Goal: Communication & Community: Answer question/provide support

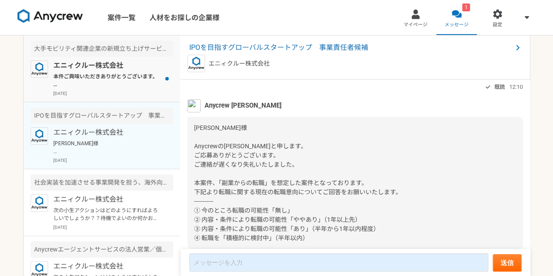
click at [109, 79] on p "本件ご興味いただきありがとうございます。 こちら現在、別の方で選考が進んでいる案件となり、その方いかんでのご紹介となりそうです。 ご応募いただいた中ですみませ…" at bounding box center [107, 81] width 108 height 16
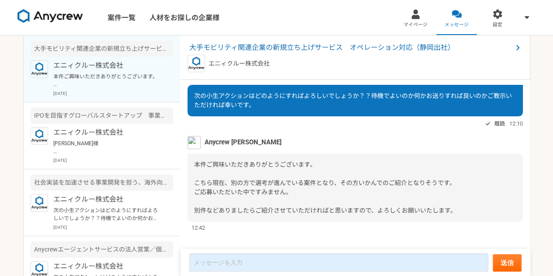
scroll to position [70, 0]
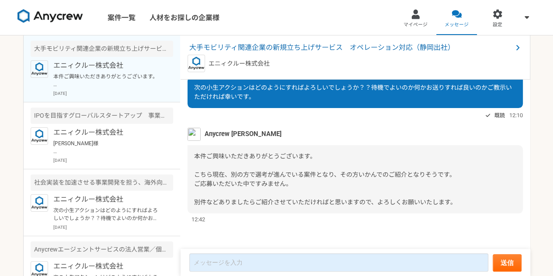
click at [312, 175] on span "本件ご興味いただきありがとうございます。 こちら現在、別の方で選考が進んでいる案件となり、その方いかんでのご紹介となりそうです。 ご応募いただいた中ですみませ…" at bounding box center [325, 179] width 262 height 53
click at [93, 136] on p "エニィクルー株式会社" at bounding box center [107, 132] width 108 height 10
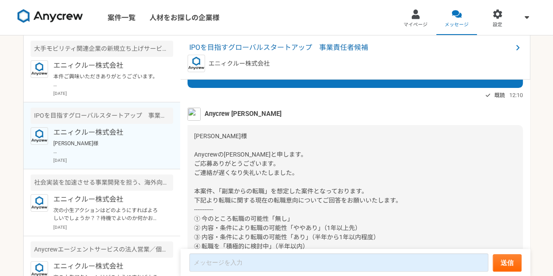
scroll to position [113, 0]
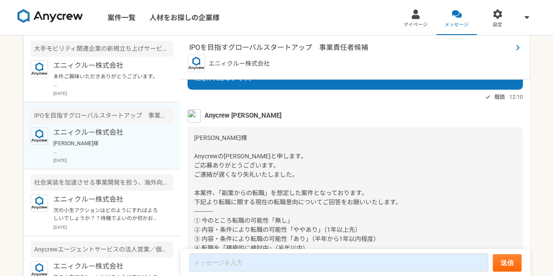
click at [243, 49] on span "IPOを目指すグローバルスタートアップ　事業責任者候補" at bounding box center [350, 47] width 323 height 10
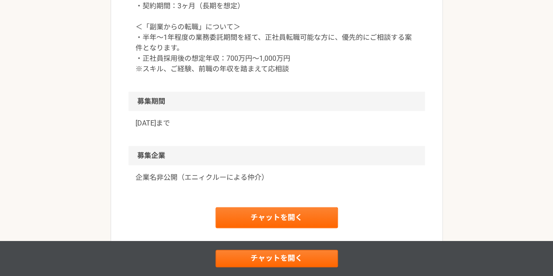
scroll to position [1151, 0]
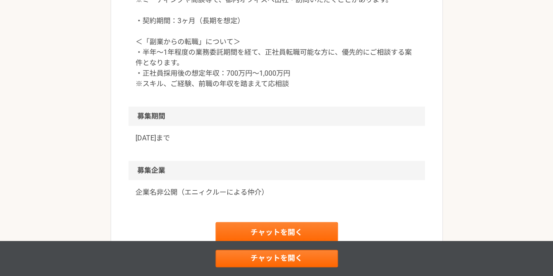
drag, startPoint x: 94, startPoint y: 0, endPoint x: 303, endPoint y: 122, distance: 241.2
click at [303, 89] on p "・稼働報酬：4,000-5,500円/時間（税別）程度 ※スキル、ご経験を踏まえて応相談 ・稼働時間：週15-20時間（月60-80時間）程度 ※日中含め、夜…" at bounding box center [277, 5] width 282 height 168
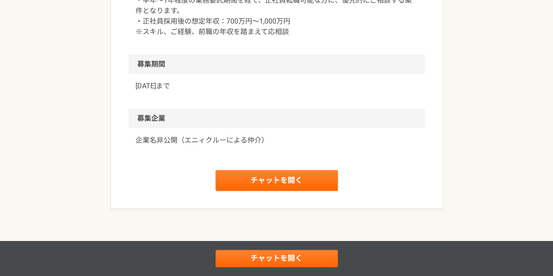
scroll to position [1214, 0]
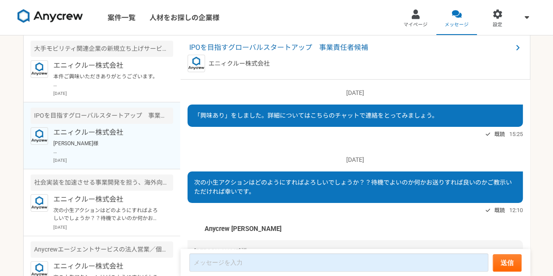
scroll to position [159, 0]
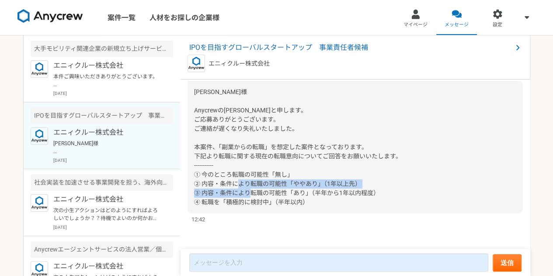
drag, startPoint x: 392, startPoint y: 193, endPoint x: 191, endPoint y: 192, distance: 200.2
click at [191, 192] on div "[PERSON_NAME]様 Anycrewの[PERSON_NAME]と申します。 ご応募ありがとうございます。 ご連絡が遅くなり失礼いたしました。 本案件…" at bounding box center [355, 147] width 335 height 132
copy span "③ 内容・条件により転職の可能性「あり」（半年から1年以内程度）"
click at [191, 192] on div "[PERSON_NAME]様 Anycrewの[PERSON_NAME]と申します。 ご応募ありがとうございます。 ご連絡が遅くなり失礼いたしました。 本案件…" at bounding box center [355, 147] width 335 height 132
drag, startPoint x: 386, startPoint y: 192, endPoint x: 194, endPoint y: 193, distance: 191.9
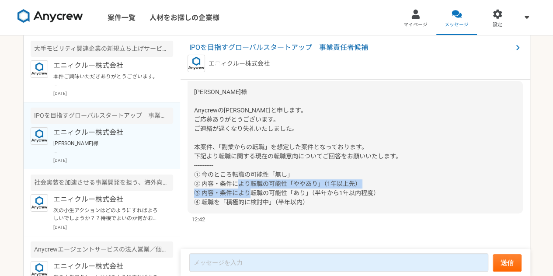
click at [194, 193] on div "[PERSON_NAME]様 Anycrewの[PERSON_NAME]と申します。 ご応募ありがとうございます。 ご連絡が遅くなり失礼いたしました。 本案件…" at bounding box center [355, 147] width 335 height 132
click at [194, 193] on span "[PERSON_NAME]様 Anycrewの[PERSON_NAME]と申します。 ご応募ありがとうございます。 ご連絡が遅くなり失礼いたしました。 本案件…" at bounding box center [298, 146] width 208 height 117
drag, startPoint x: 194, startPoint y: 193, endPoint x: 377, endPoint y: 193, distance: 183.6
click at [377, 193] on span "[PERSON_NAME]様 Anycrewの[PERSON_NAME]と申します。 ご応募ありがとうございます。 ご連絡が遅くなり失礼いたしました。 本案件…" at bounding box center [298, 146] width 208 height 117
copy span "③ 内容・条件により転職の可能性「あり」（半年から1年以内程度）"
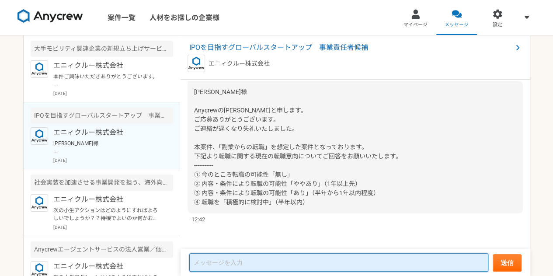
click at [318, 261] on textarea at bounding box center [338, 262] width 299 height 18
paste textarea "③ 内容・条件により転職の可能性「あり」（半年から1年以内程度）"
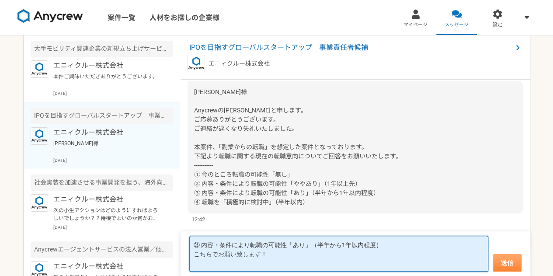
type textarea "③ 内容・条件により転職の可能性「あり」（半年から1年以内程度） こちらでお願い致します！"
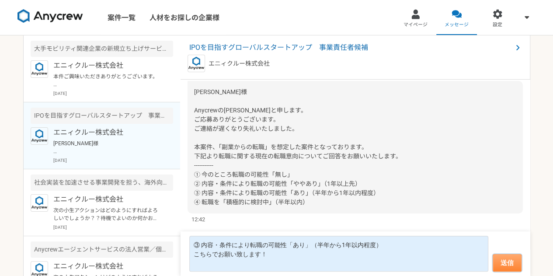
click at [508, 266] on button "送信" at bounding box center [507, 262] width 29 height 17
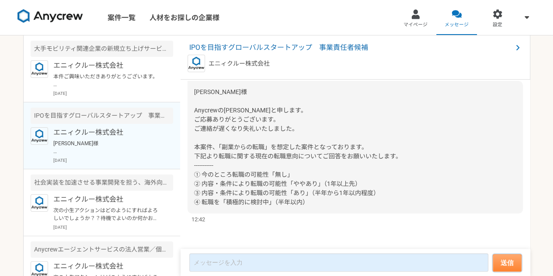
scroll to position [208, 0]
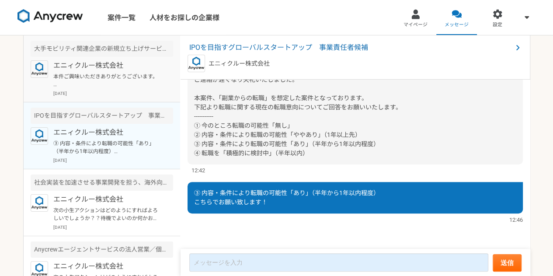
click at [85, 87] on p "本件ご興味いただきありがとうございます。 こちら現在、別の方で選考が進んでいる案件となり、その方いかんでのご紹介となりそうです。 ご応募いただいた中ですみませ…" at bounding box center [107, 81] width 108 height 16
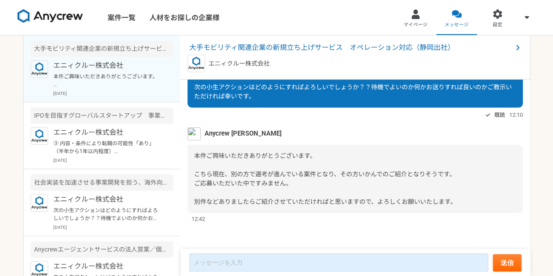
scroll to position [70, 0]
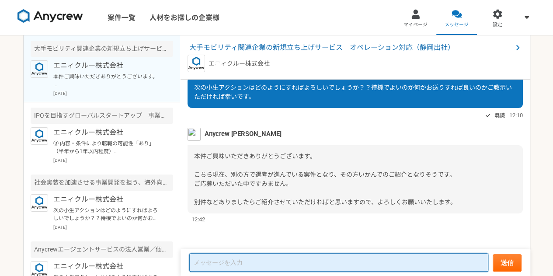
click at [250, 258] on textarea at bounding box center [338, 262] width 299 height 18
type textarea "承知いたしました！"
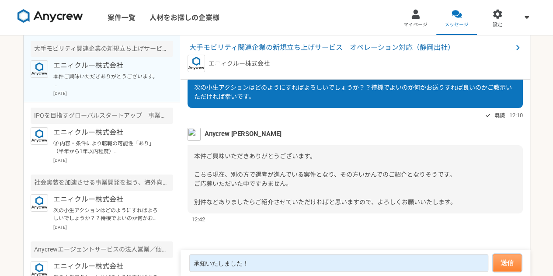
click at [505, 261] on button "送信" at bounding box center [507, 262] width 29 height 17
